Goal: Task Accomplishment & Management: Complete application form

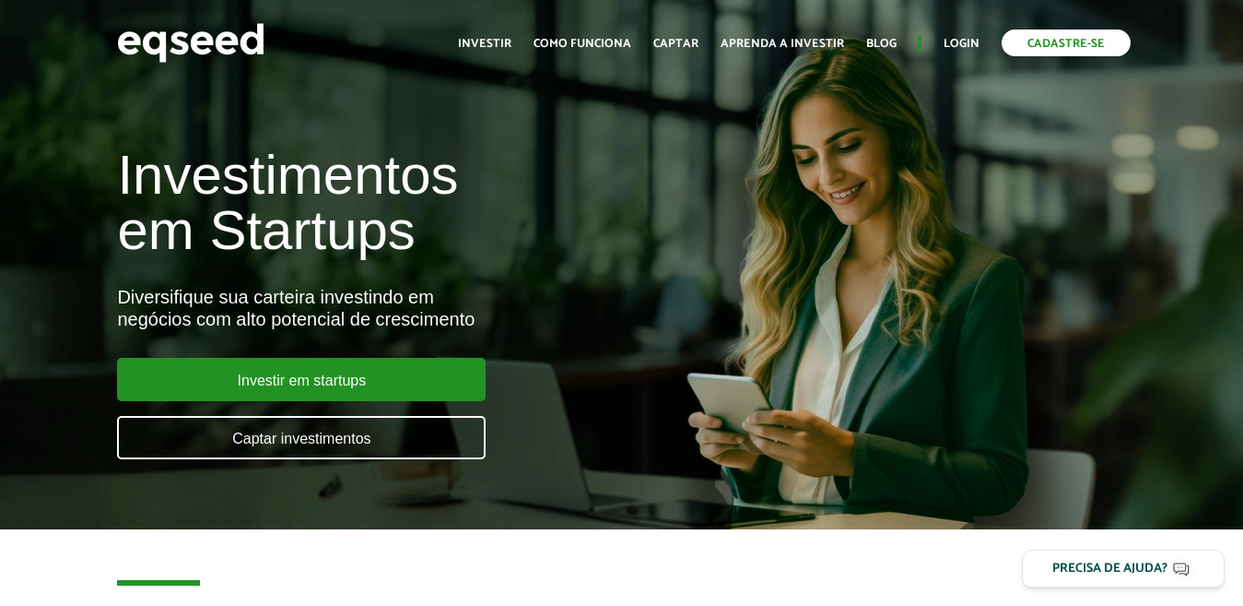
click at [1057, 40] on link "Cadastre-se" at bounding box center [1066, 42] width 129 height 27
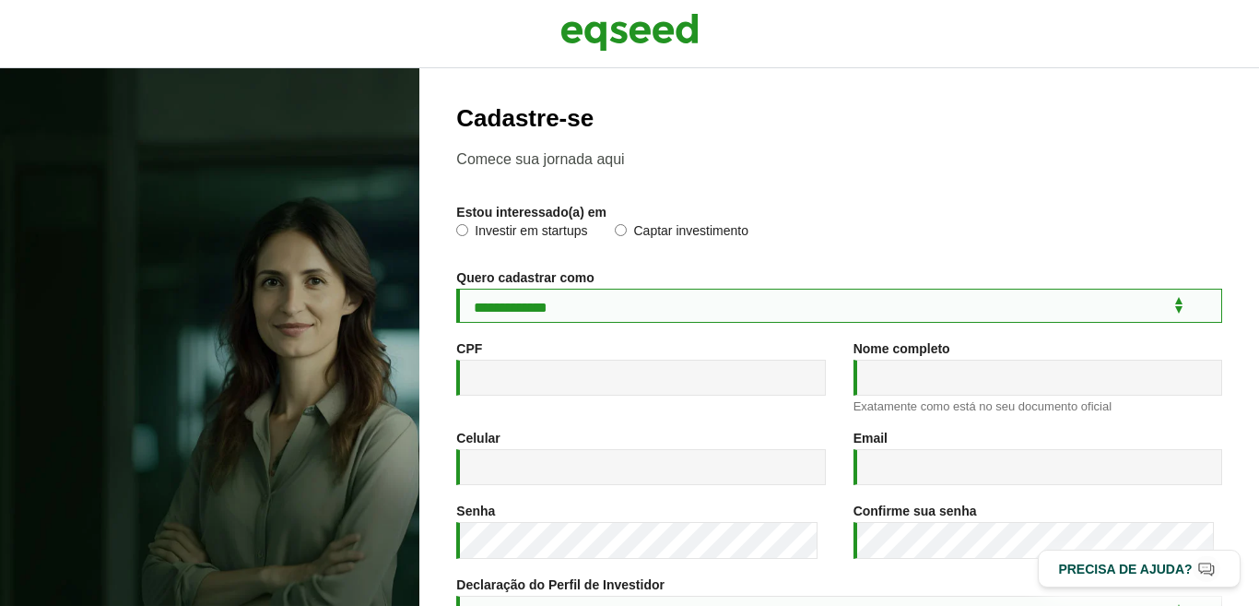
click at [1163, 312] on select "**********" at bounding box center [839, 305] width 766 height 34
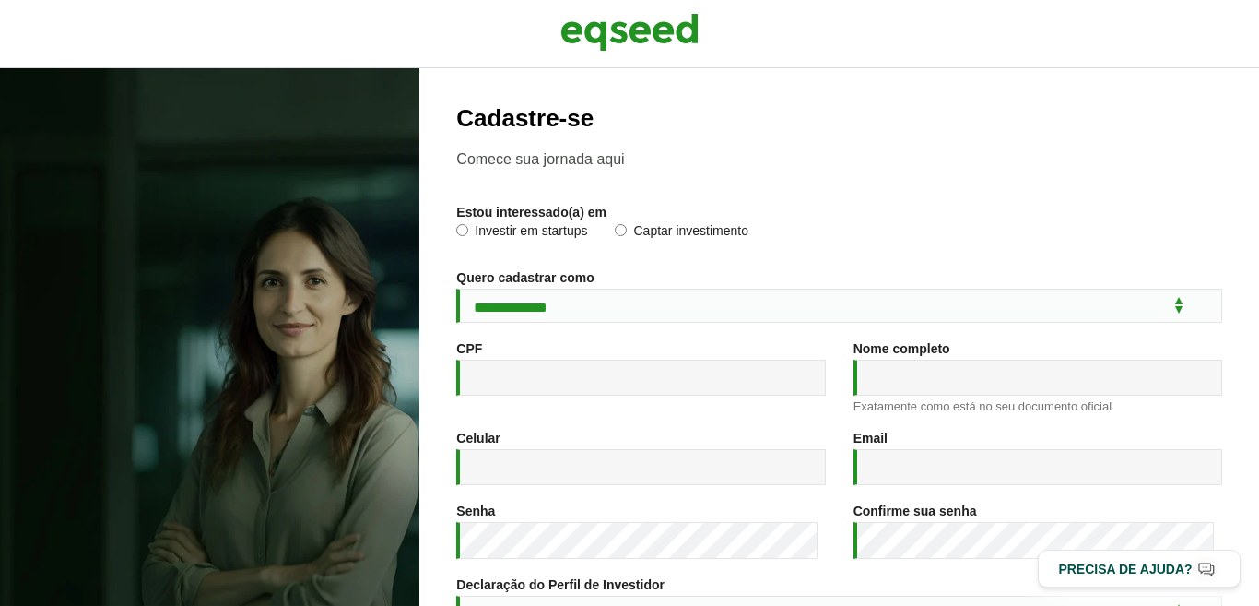
click at [1159, 221] on div "Estou interessado(a) em * Investir em startups Captar investimento" at bounding box center [839, 228] width 766 height 47
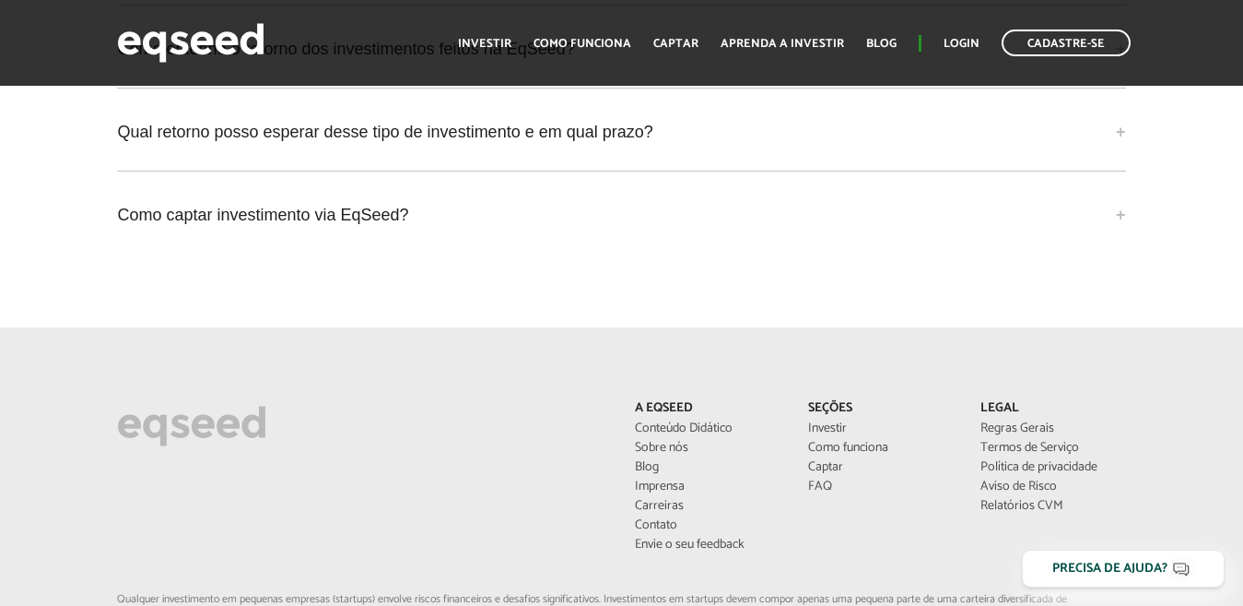
scroll to position [5299, 0]
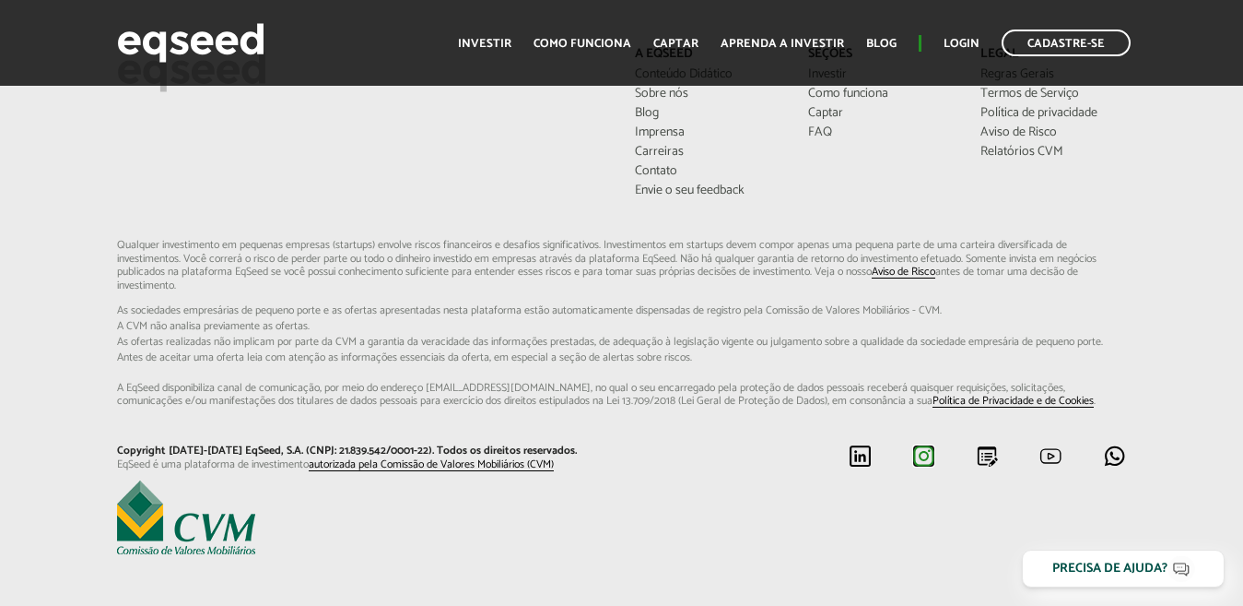
click at [922, 460] on img at bounding box center [923, 455] width 23 height 23
click at [1115, 453] on img at bounding box center [1114, 455] width 23 height 23
click at [1050, 453] on img at bounding box center [1051, 455] width 23 height 23
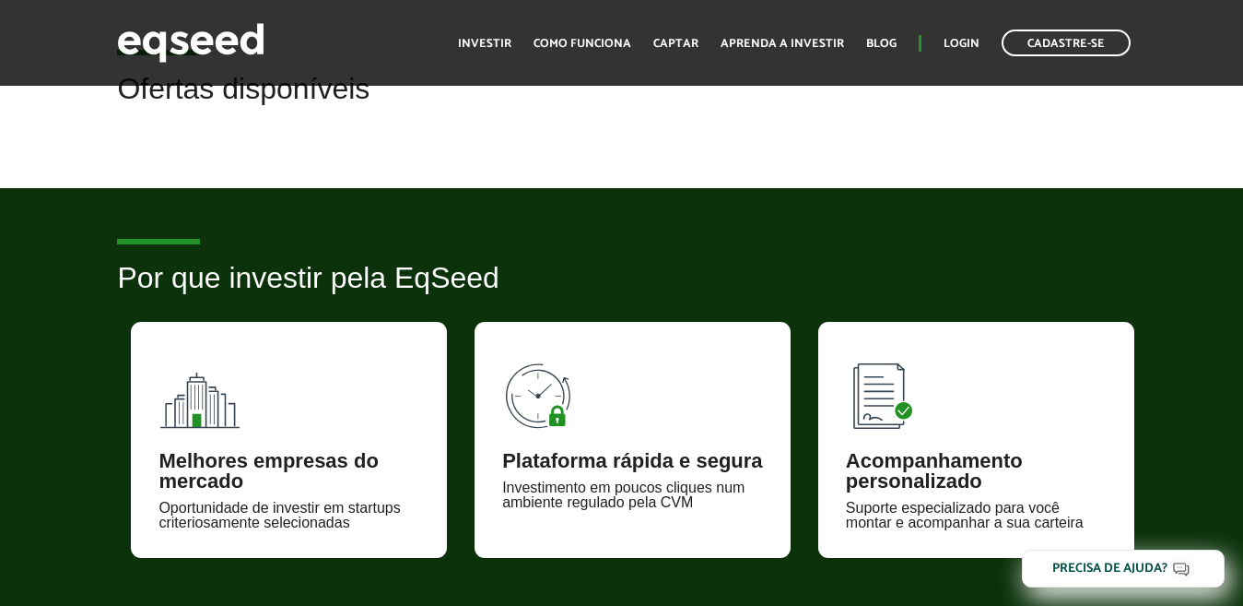
scroll to position [0, 0]
